Goal: Task Accomplishment & Management: Manage account settings

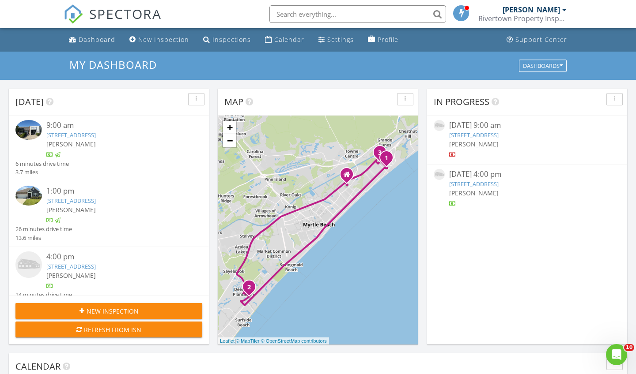
click at [25, 267] on img at bounding box center [28, 265] width 26 height 26
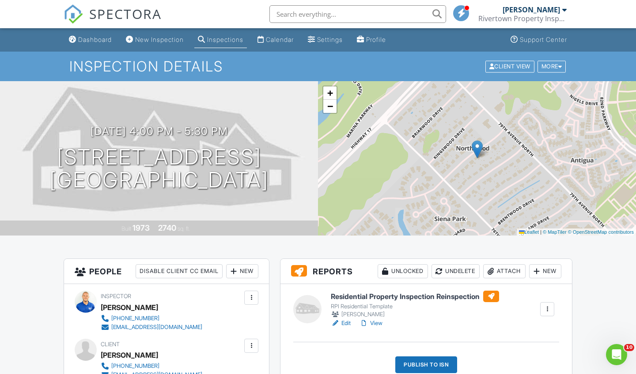
click at [377, 324] on link "View" at bounding box center [370, 323] width 23 height 9
click at [379, 322] on link "View" at bounding box center [370, 323] width 23 height 9
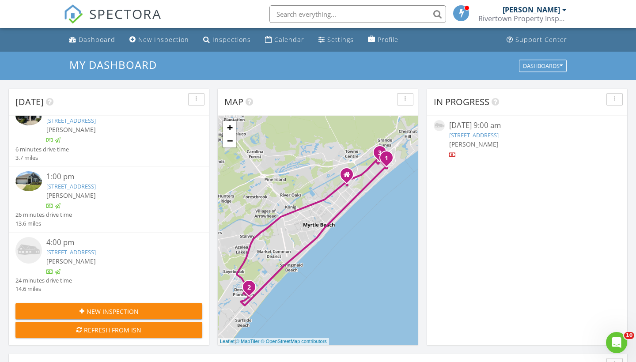
scroll to position [14, 0]
